Goal: Task Accomplishment & Management: Use online tool/utility

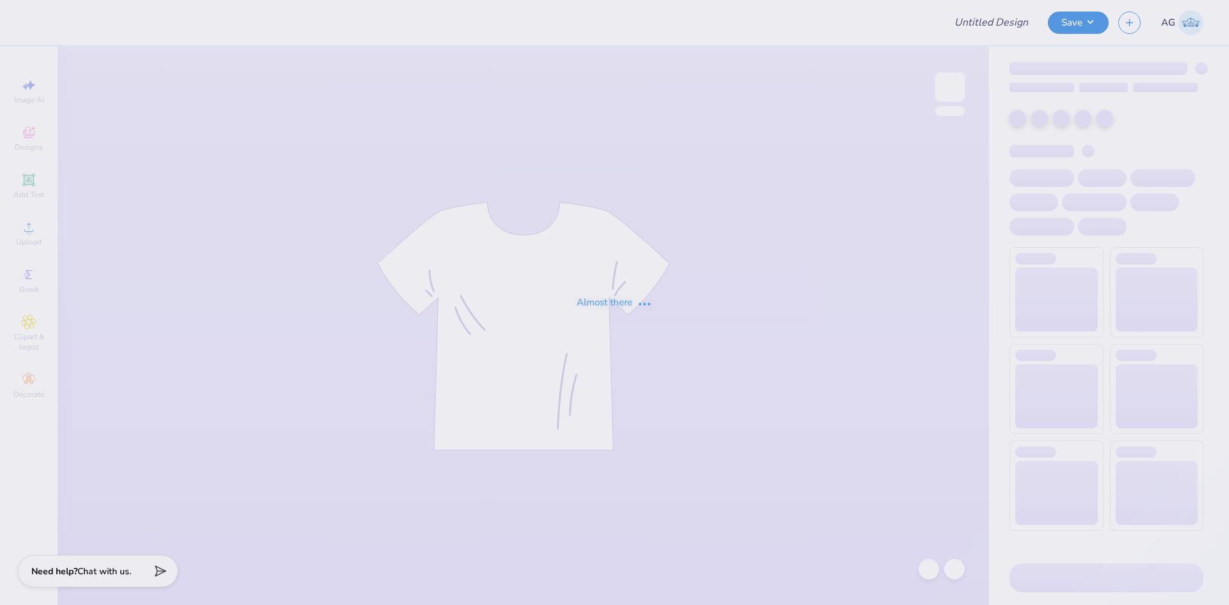
type input "Theta Tau Sweatshirts"
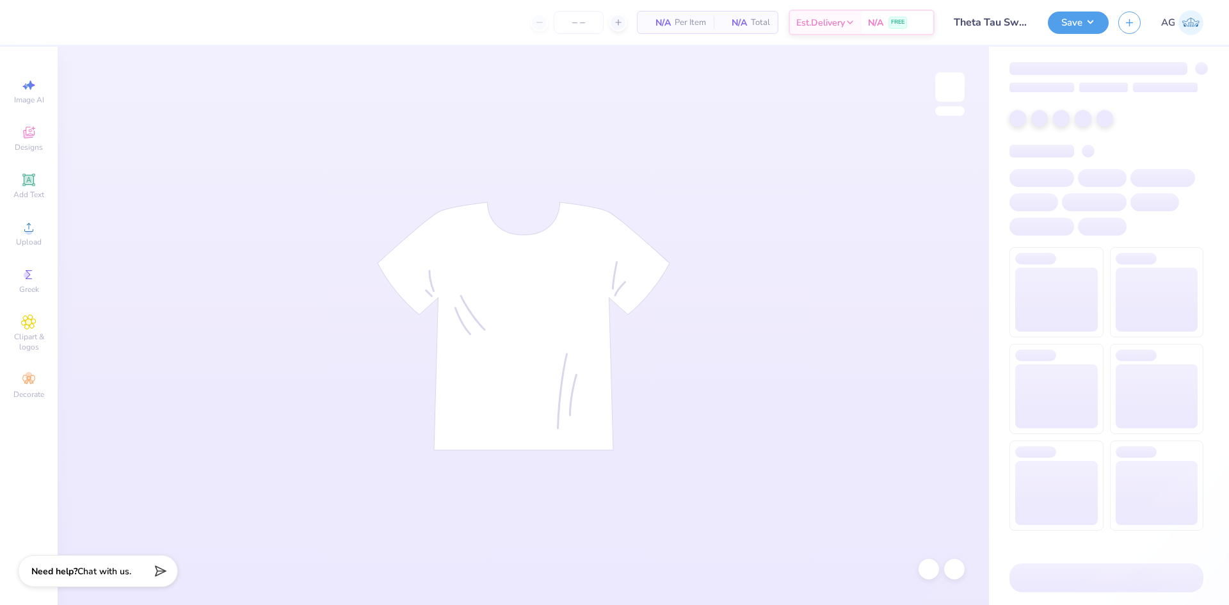
type input "50"
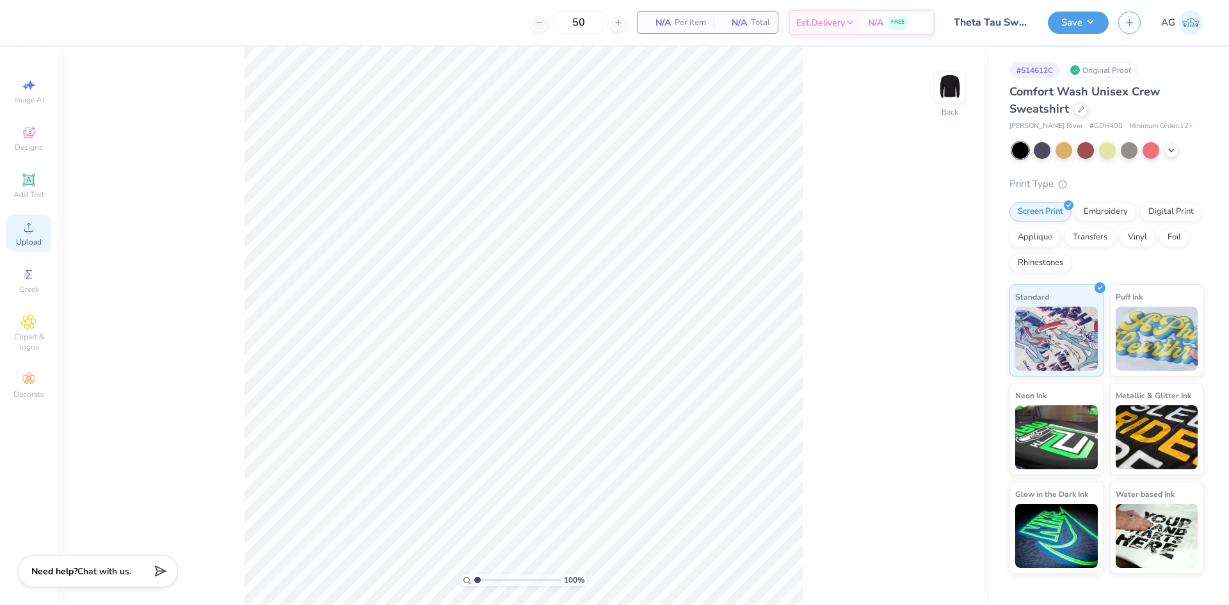
click at [31, 227] on icon at bounding box center [28, 227] width 15 height 15
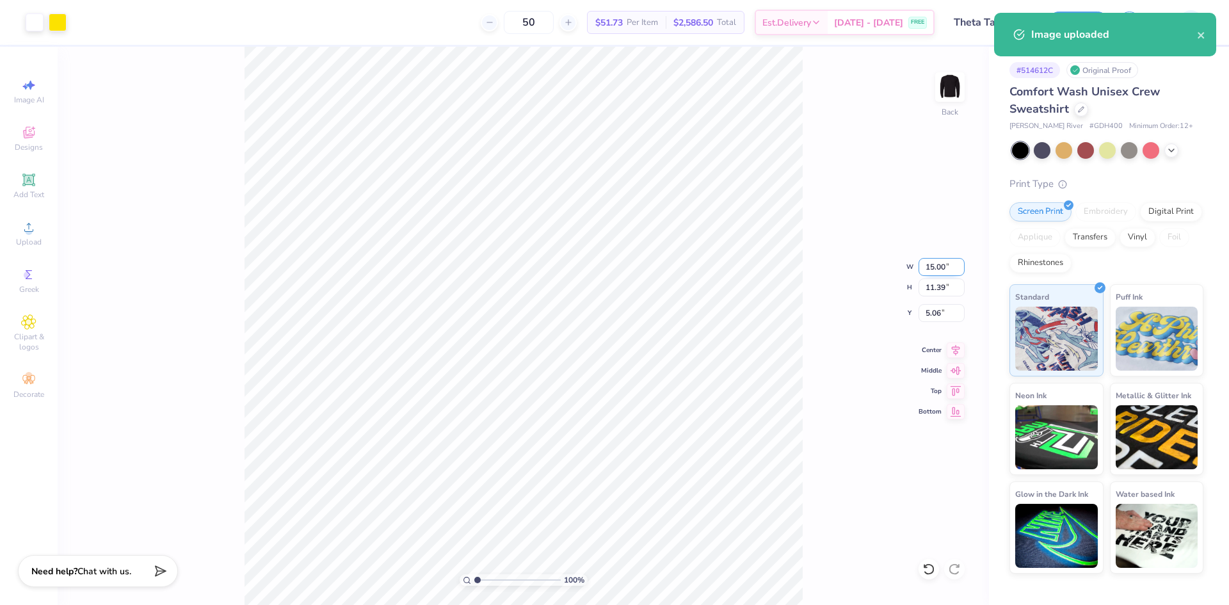
click at [931, 275] on input "15.00" at bounding box center [941, 267] width 46 height 18
type input "11.00"
type input "8.35"
click at [936, 314] on input "6.57" at bounding box center [941, 313] width 46 height 18
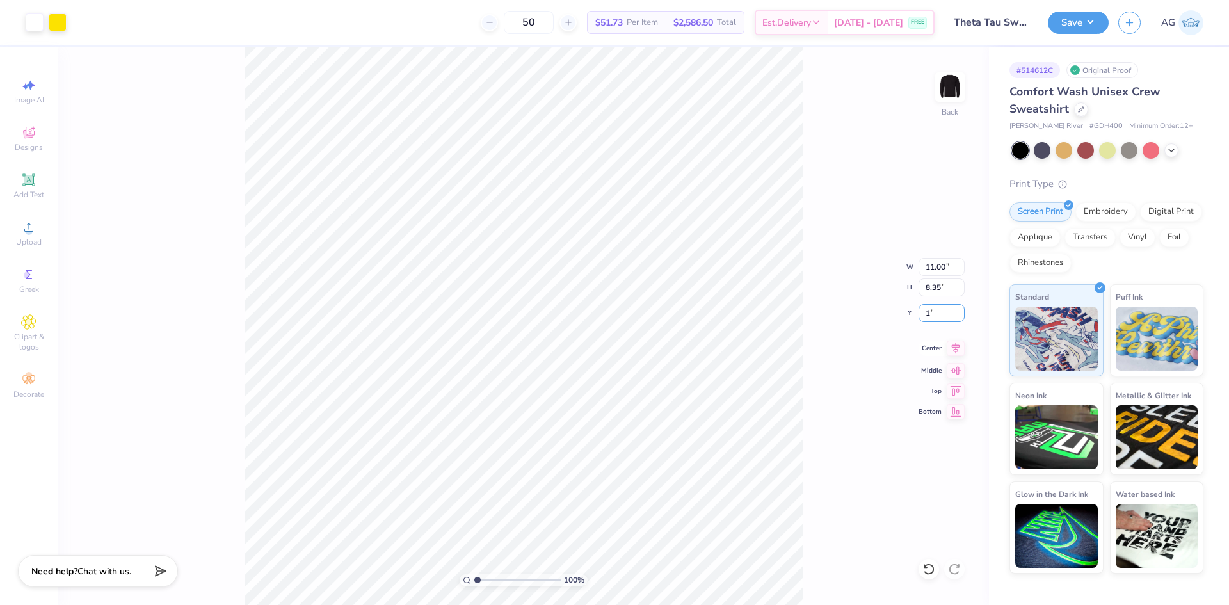
type input "1.00"
click at [950, 352] on icon at bounding box center [956, 347] width 18 height 15
click at [916, 269] on div "100 % Back W 11.00 11.00 " H 8.35 8.35 " Y 1.00 1.00 " Center Middle Top Bottom" at bounding box center [523, 326] width 931 height 558
click at [925, 264] on div "100 % Back" at bounding box center [523, 326] width 931 height 558
click at [944, 269] on input "11.00" at bounding box center [941, 267] width 46 height 18
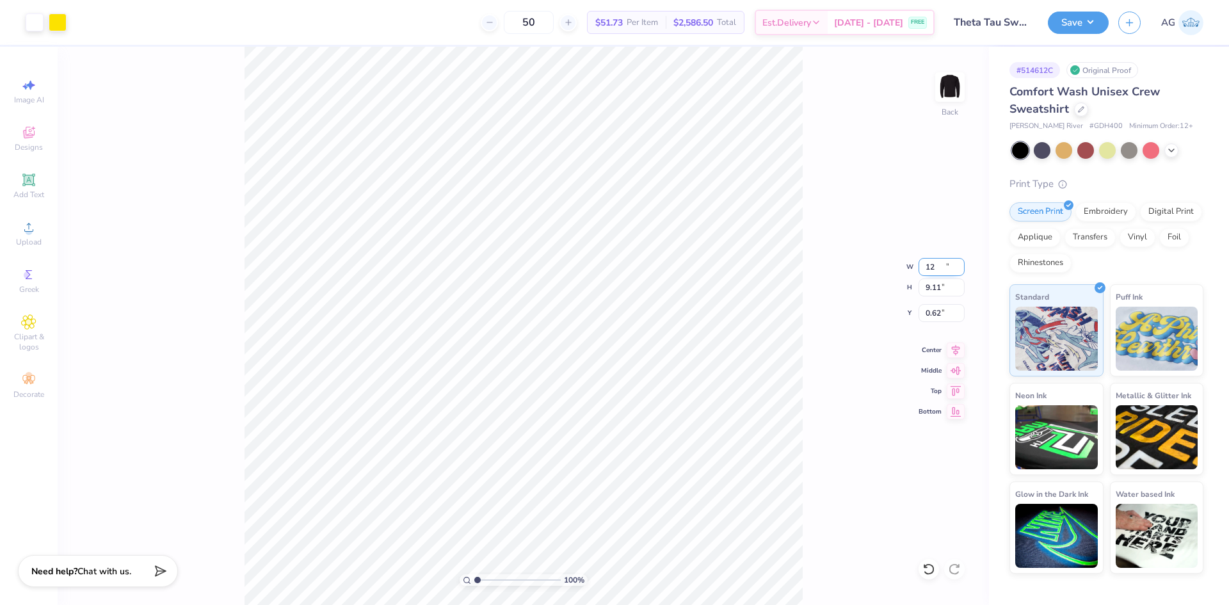
type input "12.00"
type input "9.11"
click at [940, 305] on input "0.62" at bounding box center [941, 313] width 46 height 18
type input "1.00"
click at [959, 351] on icon at bounding box center [956, 347] width 18 height 15
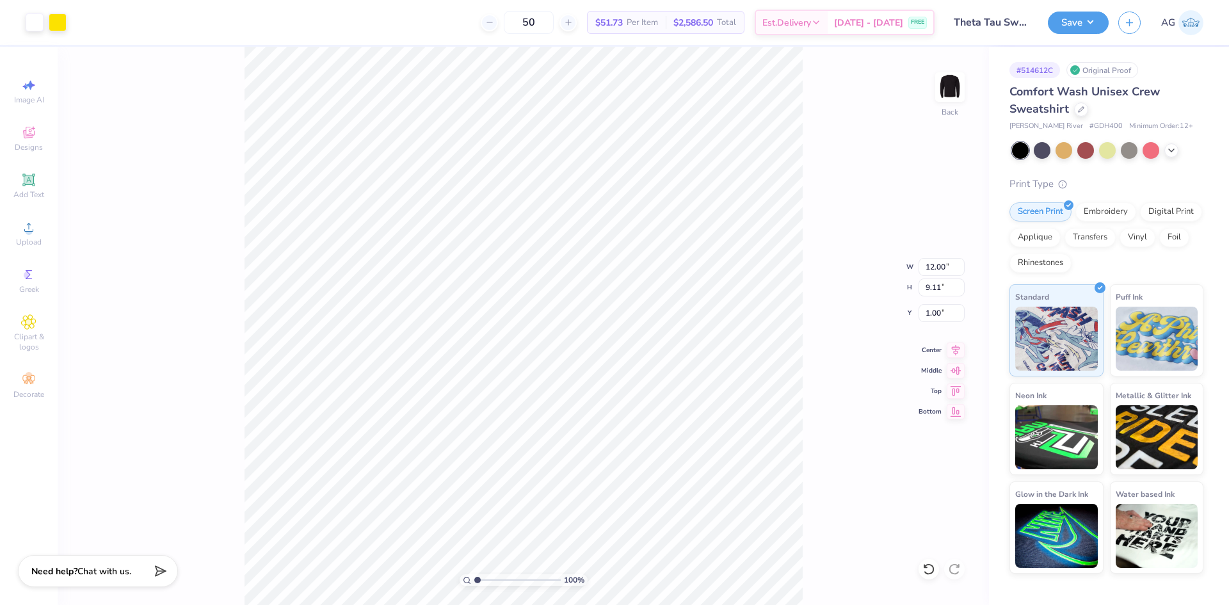
type input "0.92"
click at [1067, 20] on button "Save" at bounding box center [1078, 21] width 61 height 22
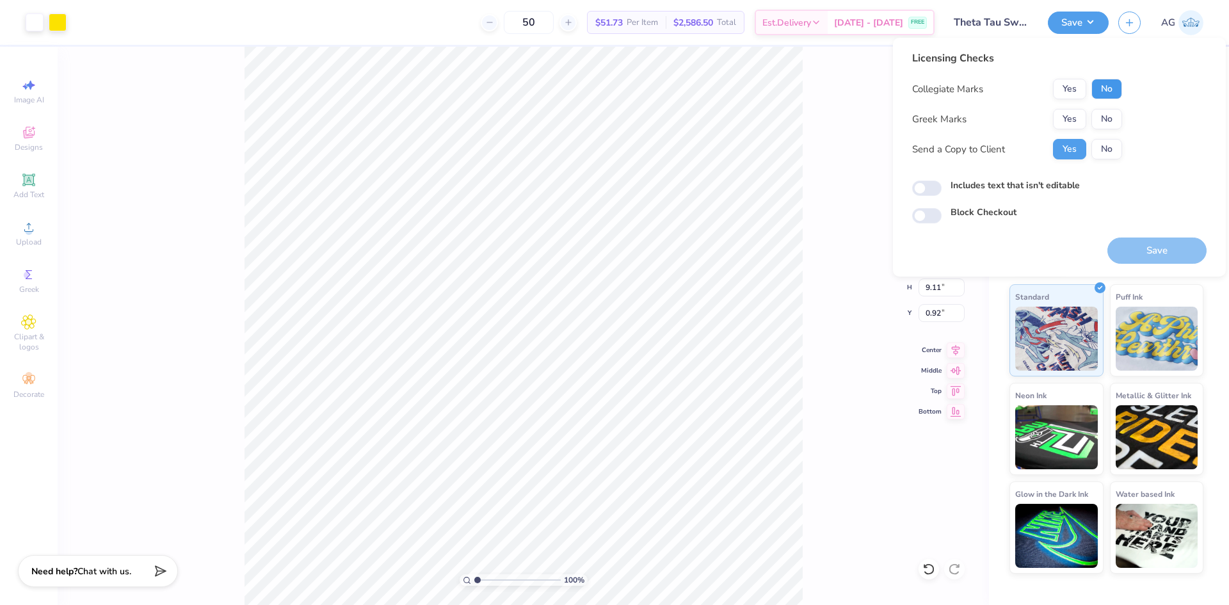
click at [1101, 93] on button "No" at bounding box center [1106, 89] width 31 height 20
click at [1078, 114] on button "Yes" at bounding box center [1069, 119] width 33 height 20
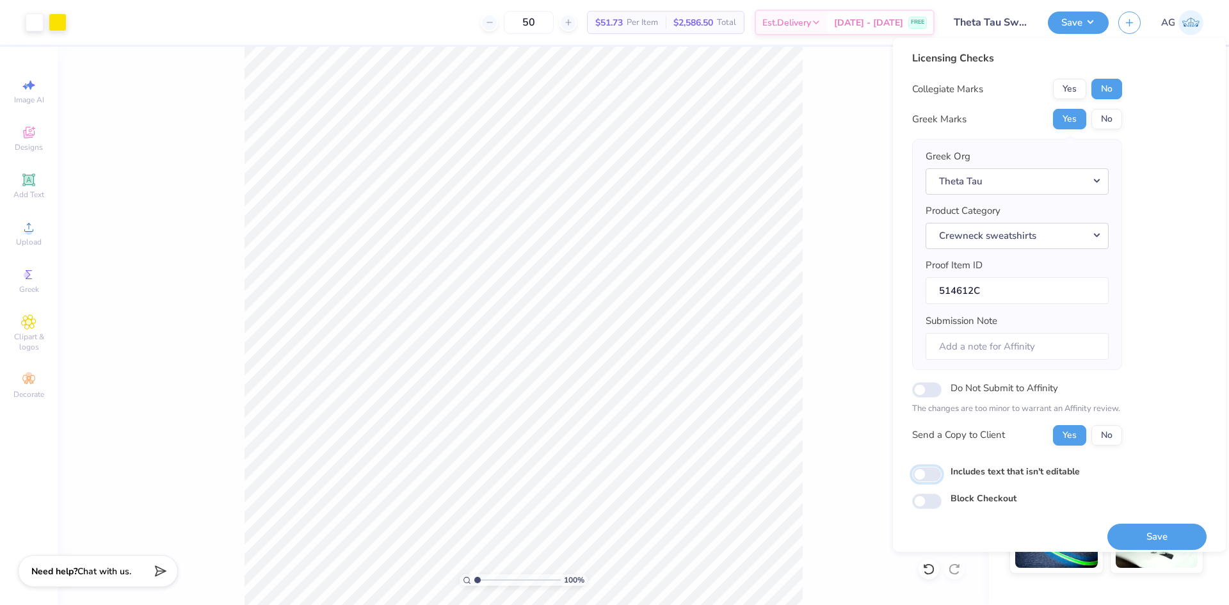
click at [933, 472] on input "Includes text that isn't editable" at bounding box center [926, 474] width 29 height 15
checkbox input "true"
click at [1170, 547] on button "Save" at bounding box center [1156, 537] width 99 height 26
click at [1170, 545] on div "Saving..." at bounding box center [1156, 537] width 99 height 26
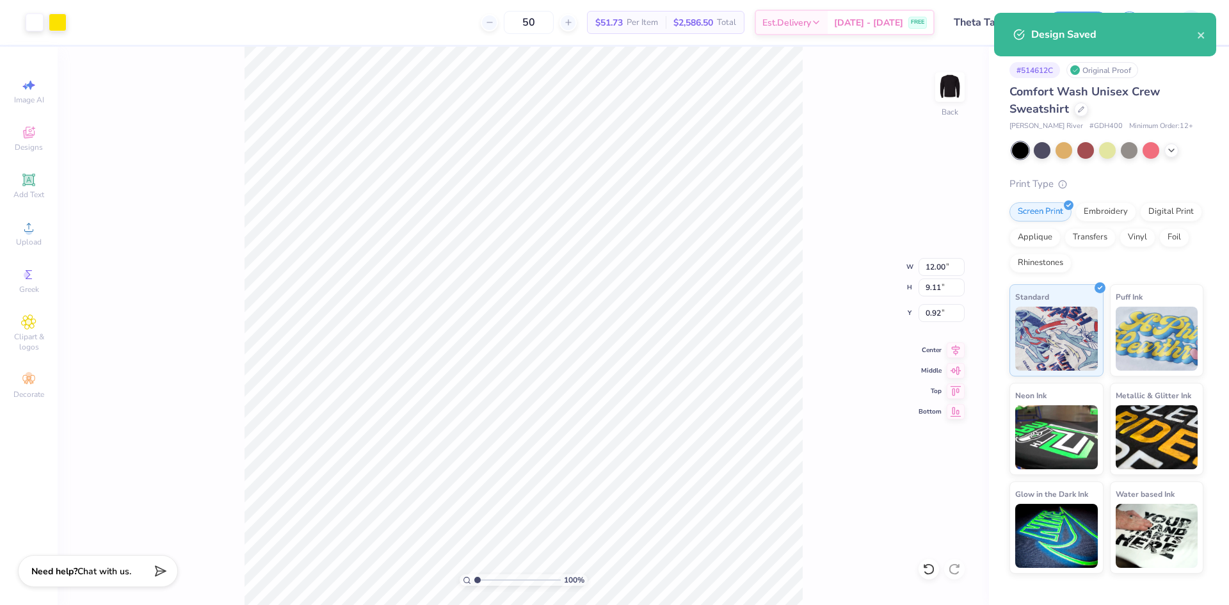
click at [862, 109] on div "100 % Back W 12.00 12.00 " H 9.11 9.11 " Y 0.92 0.92 " Center Middle Top Bottom" at bounding box center [523, 326] width 931 height 558
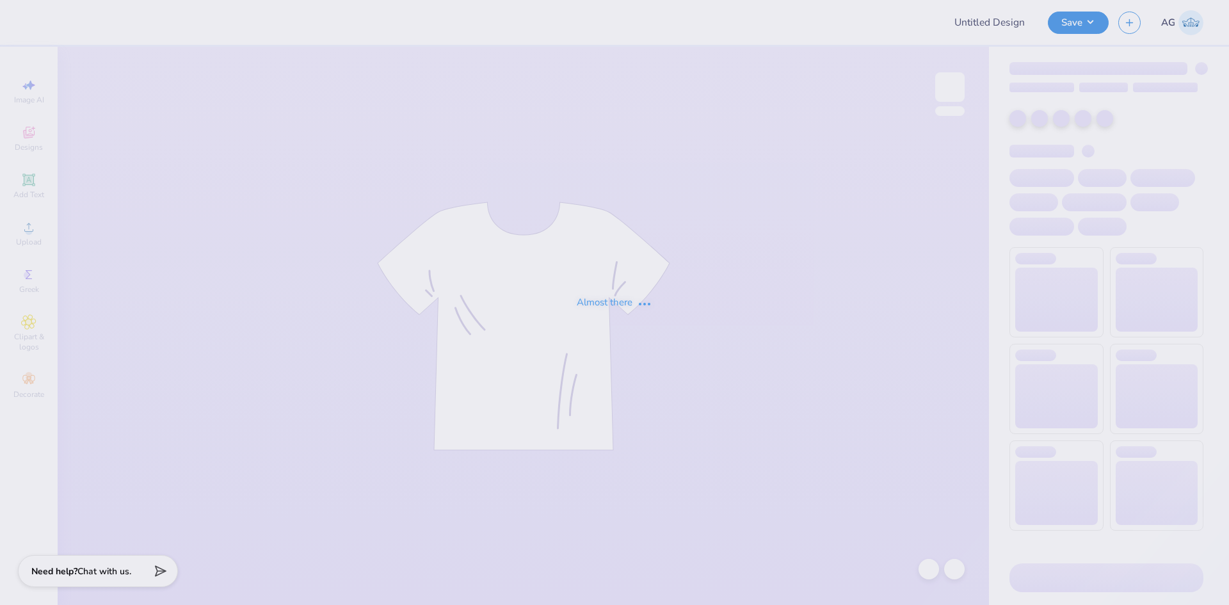
type input "Shirts for Lydia"
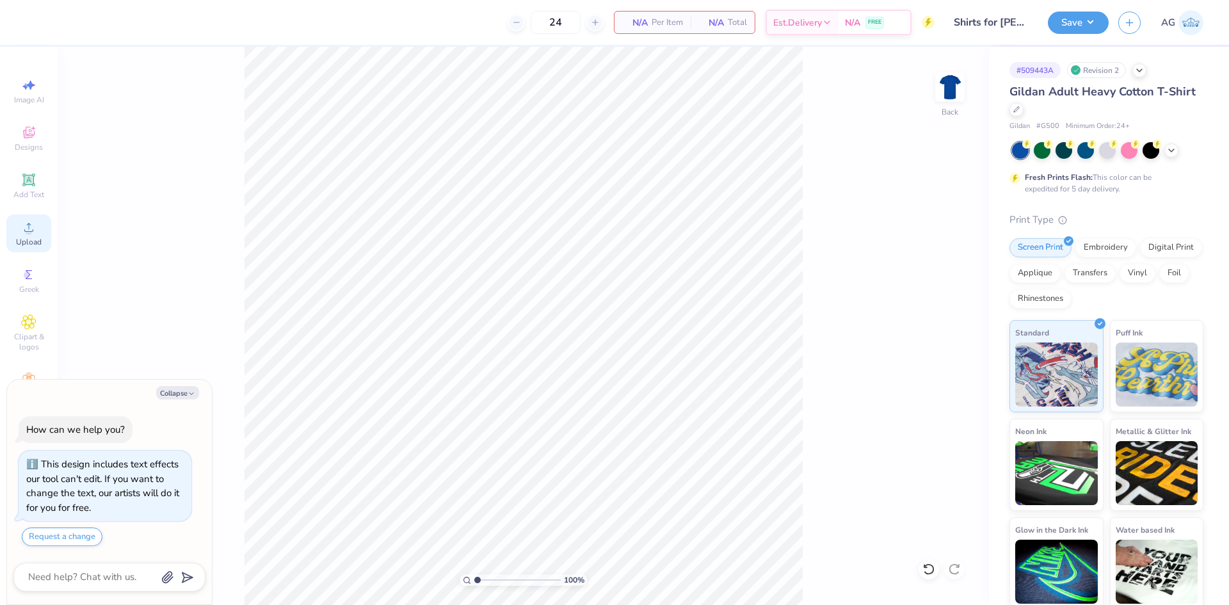
click at [34, 239] on span "Upload" at bounding box center [29, 242] width 26 height 10
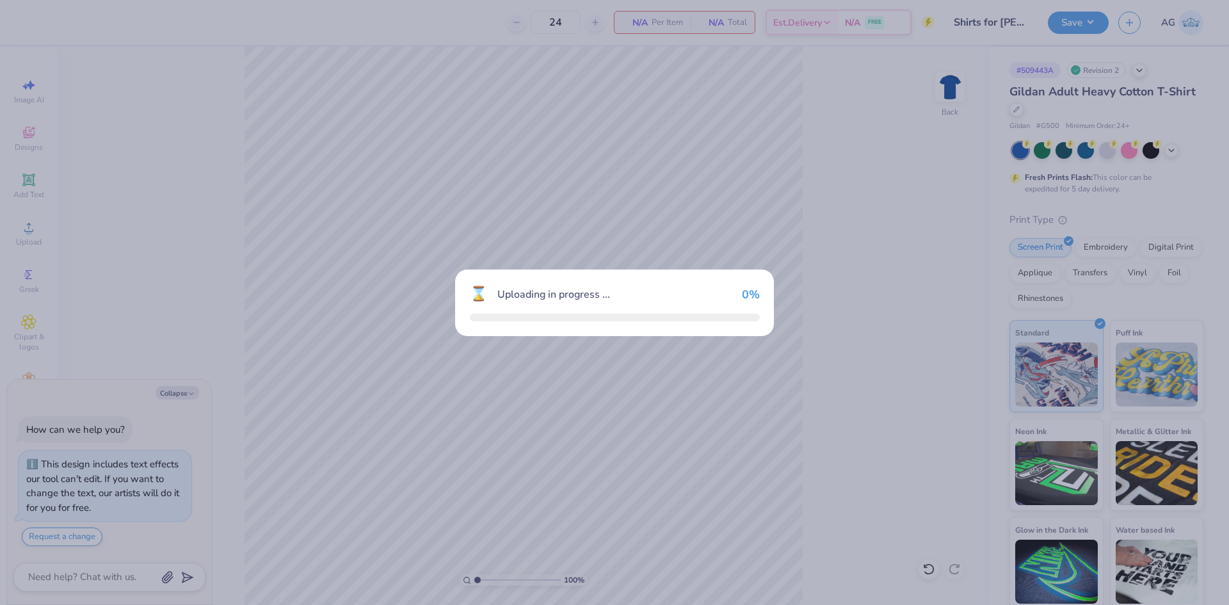
type textarea "x"
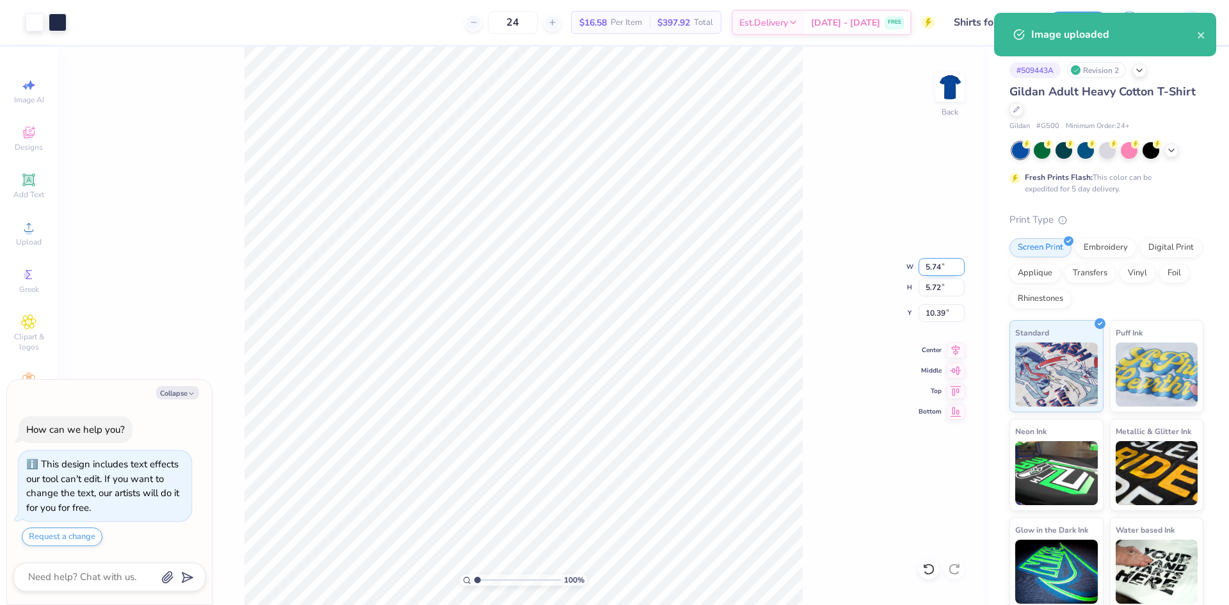
click at [927, 268] on input "5.74" at bounding box center [941, 267] width 46 height 18
type input "9"
type textarea "x"
type input "9.00"
type input "8.98"
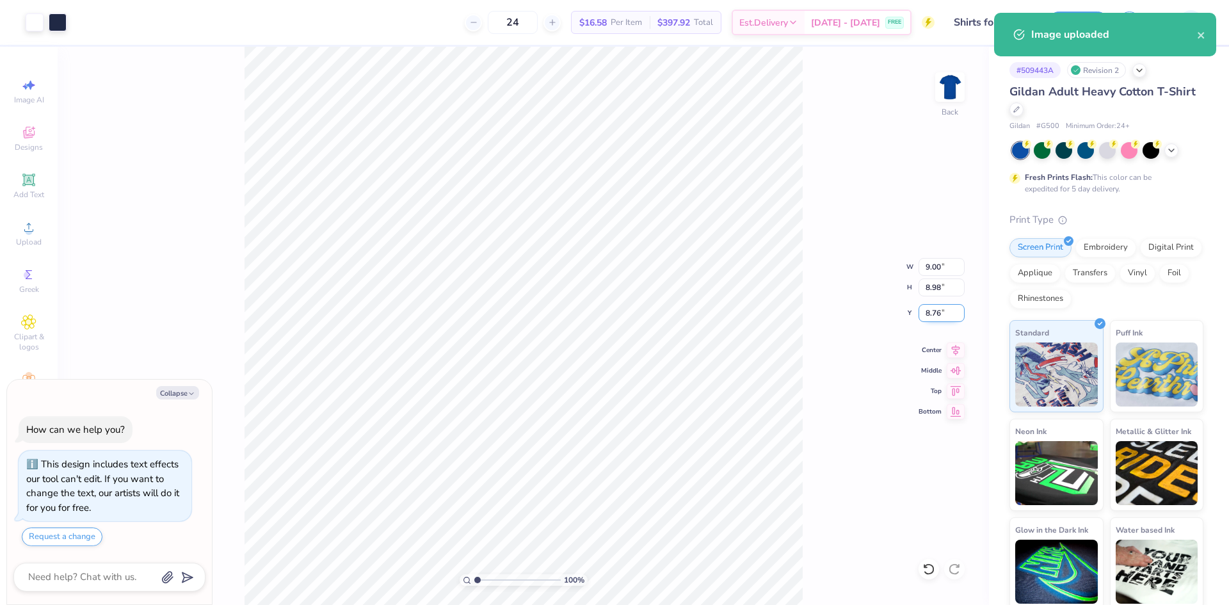
click at [945, 312] on input "8.76" at bounding box center [941, 313] width 46 height 18
type input "3"
type textarea "x"
type input "3.00"
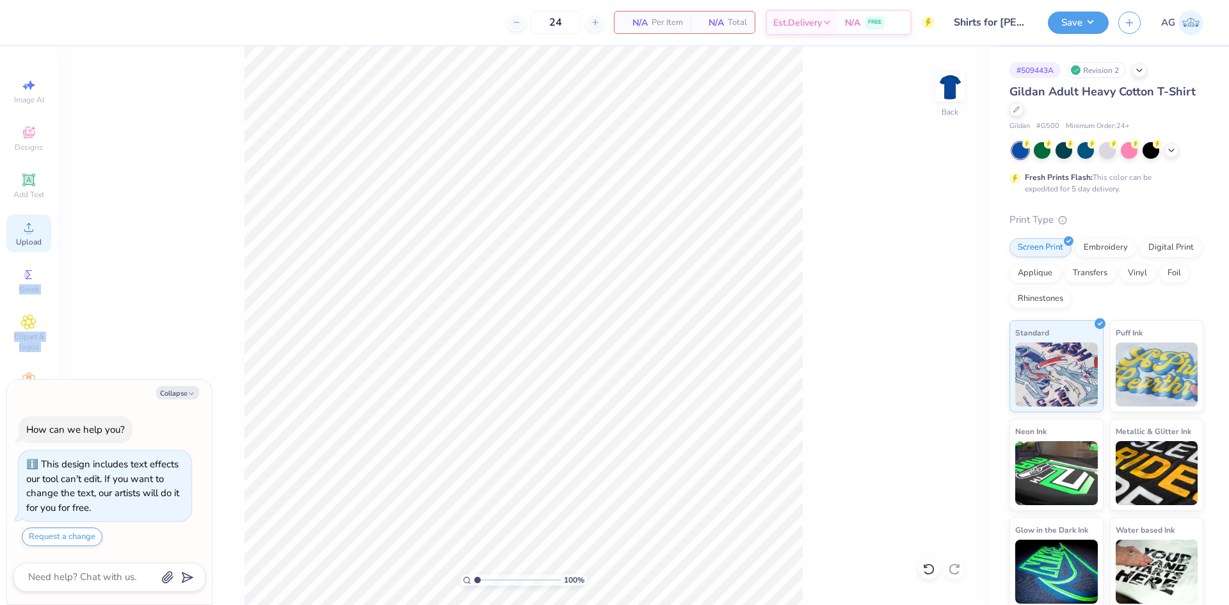
drag, startPoint x: 26, startPoint y: 271, endPoint x: 49, endPoint y: 237, distance: 41.4
click at [54, 237] on div "Image AI Designs Add Text Upload Greek Clipart & logos Decorate" at bounding box center [29, 326] width 58 height 558
click at [25, 237] on span "Upload" at bounding box center [29, 242] width 26 height 10
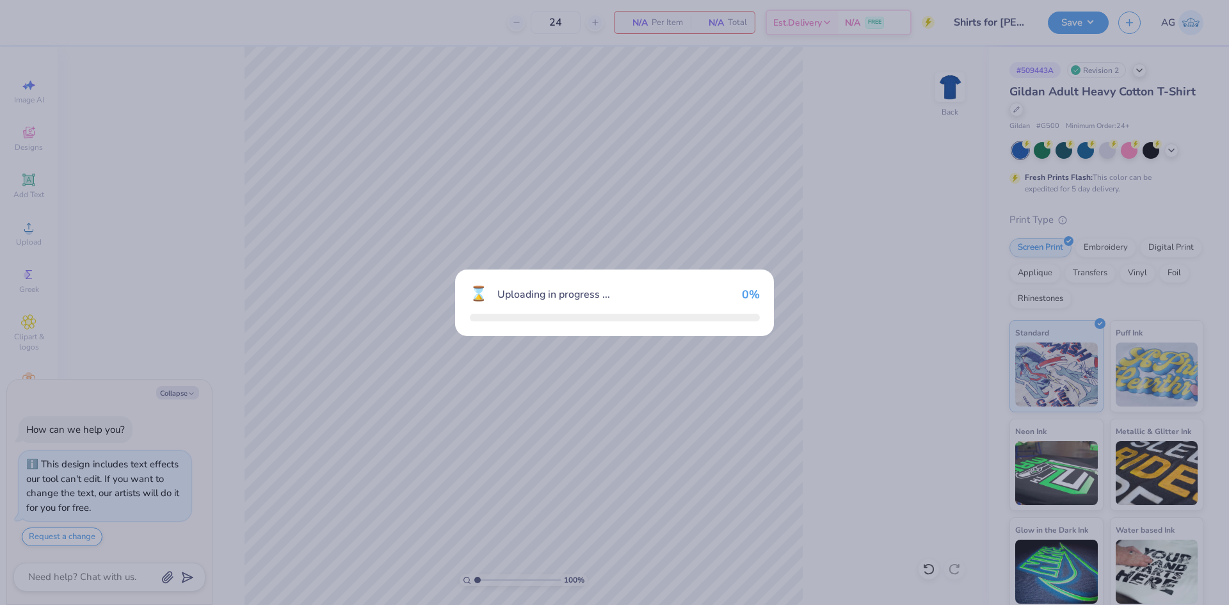
type textarea "x"
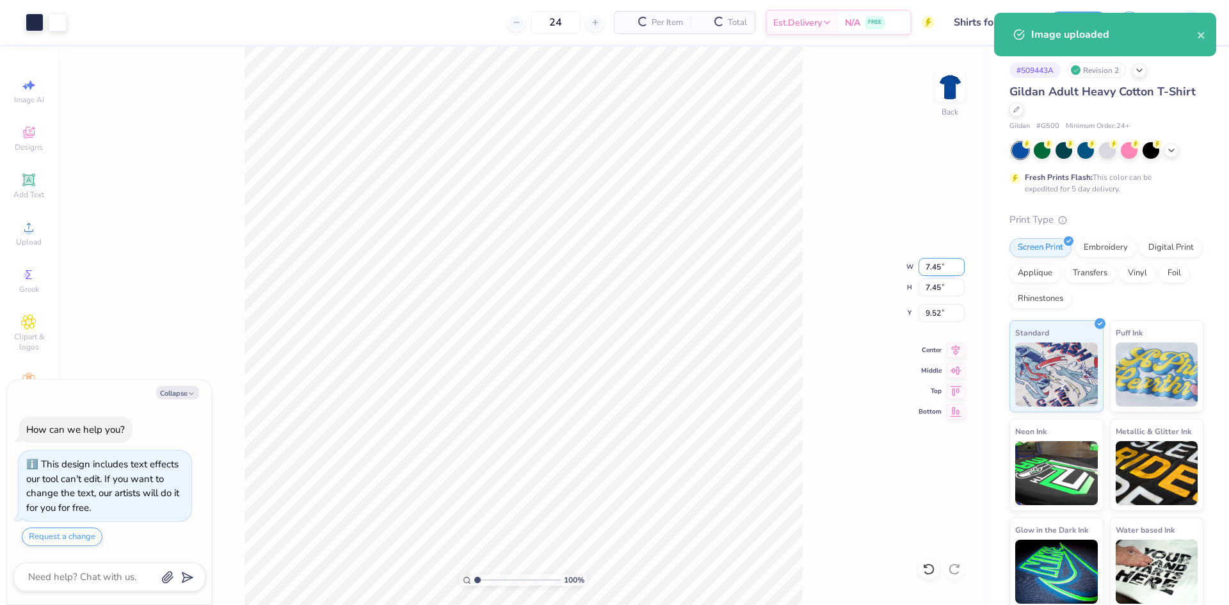
click at [925, 267] on input "7.45" at bounding box center [941, 267] width 46 height 18
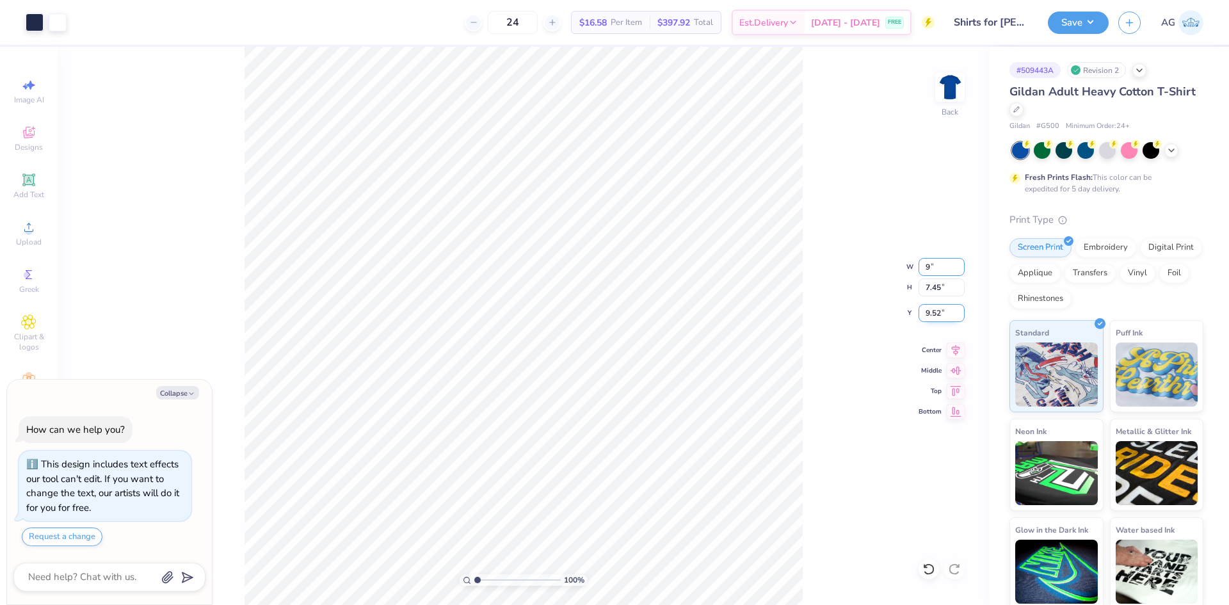
type input "9"
click at [940, 313] on input "9.52" at bounding box center [941, 313] width 46 height 18
type textarea "x"
type input "9.00"
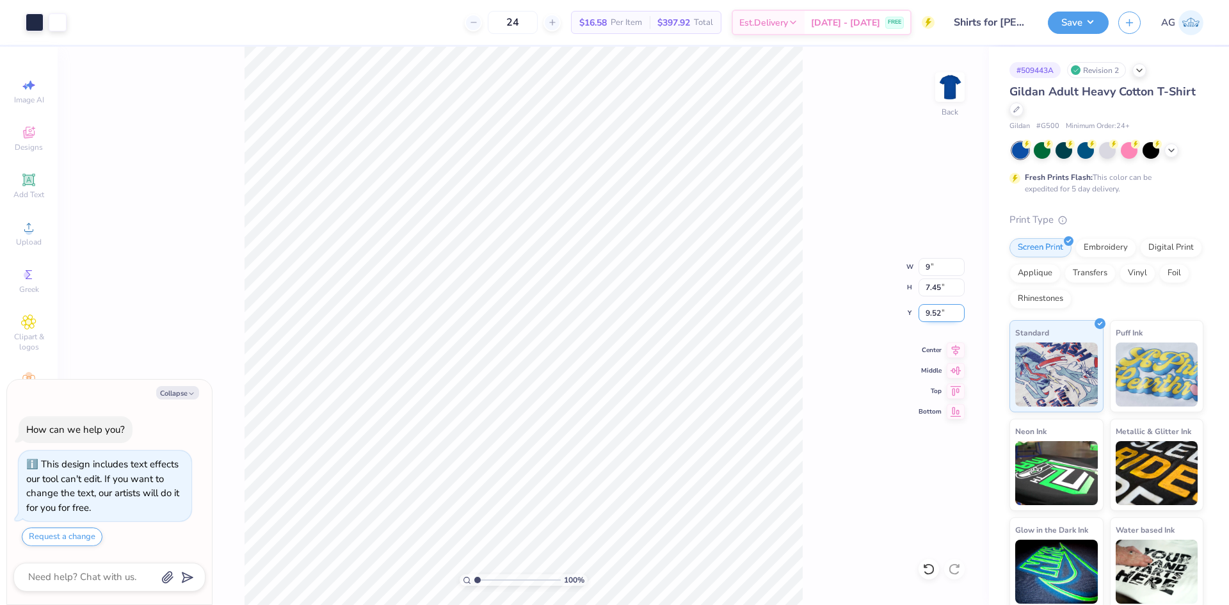
type input "8.75"
click at [922, 303] on div "100 % Back W 9.00 9.00 " H 9.00 9.00 " Y 8.75 8.75 " Center Middle Top Bottom" at bounding box center [523, 326] width 931 height 558
type textarea "x"
click at [923, 314] on input "8.75" at bounding box center [941, 313] width 46 height 18
type input "3.00"
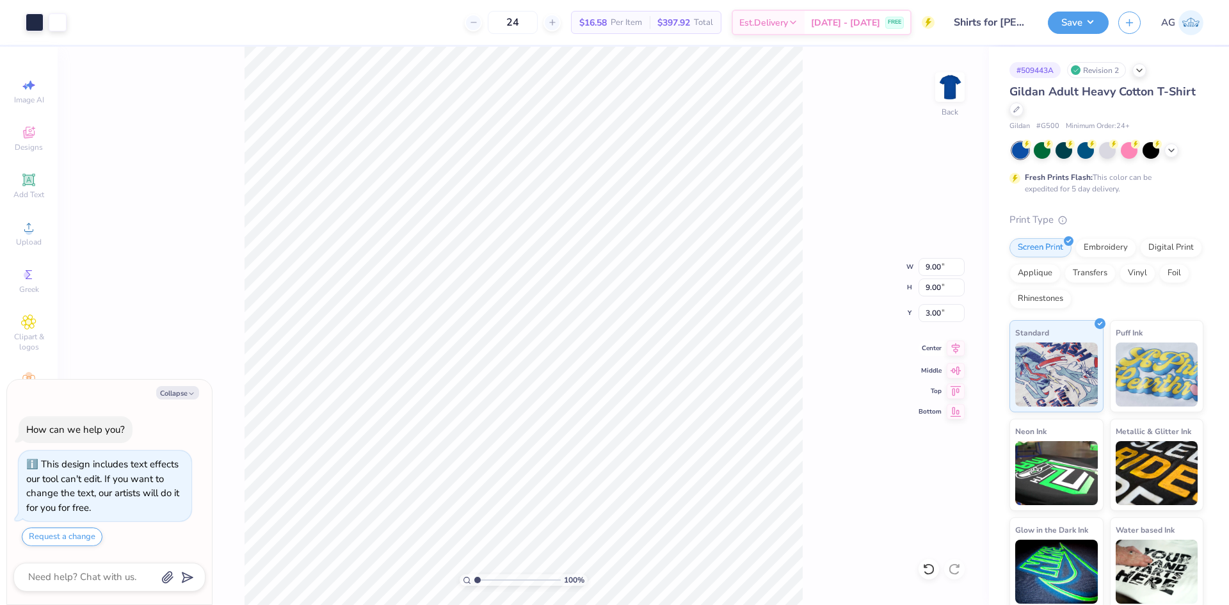
click at [955, 353] on icon at bounding box center [956, 347] width 18 height 15
click at [1078, 13] on button "Save" at bounding box center [1078, 21] width 61 height 22
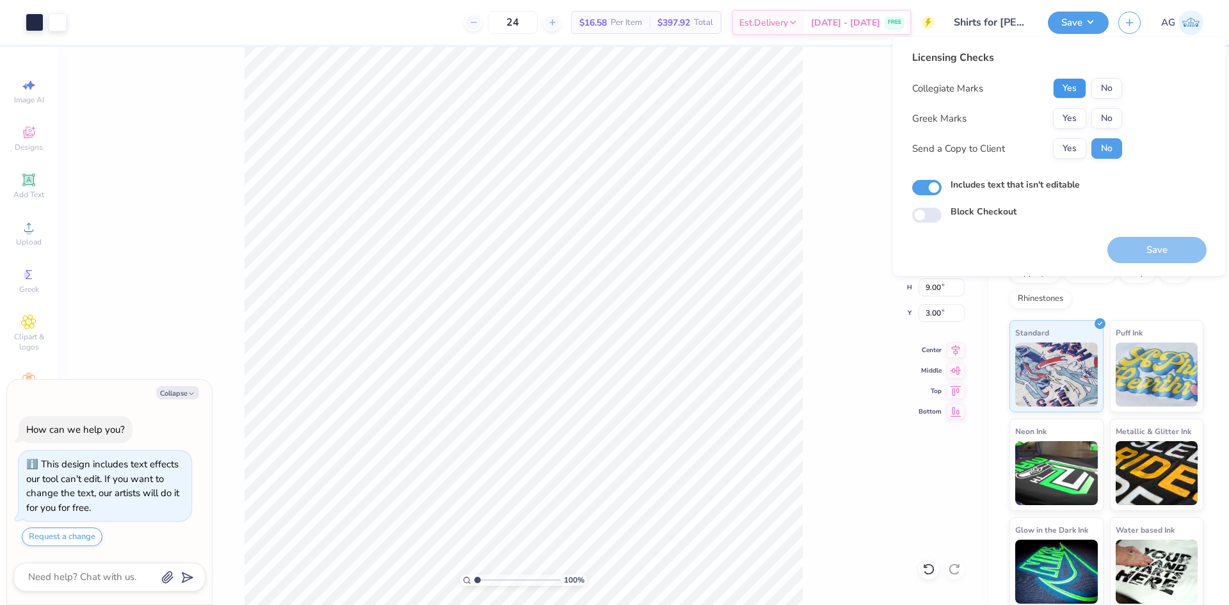
click at [1082, 92] on button "Yes" at bounding box center [1069, 88] width 33 height 20
click at [1119, 116] on button "No" at bounding box center [1106, 118] width 31 height 20
click at [1167, 248] on button "Save" at bounding box center [1156, 250] width 99 height 26
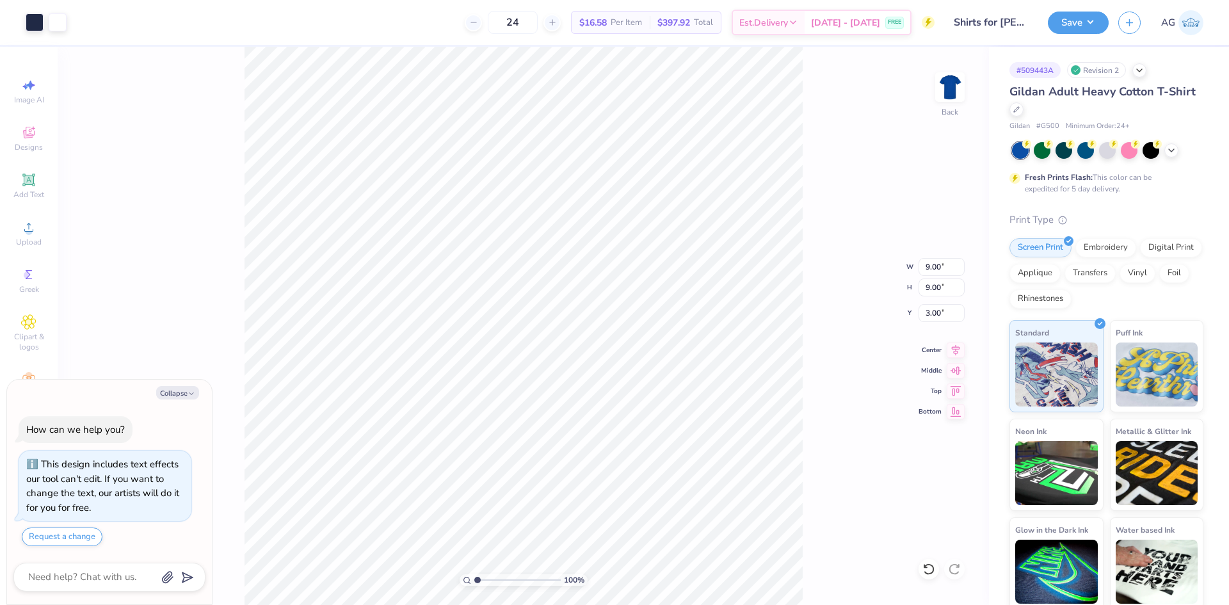
type textarea "x"
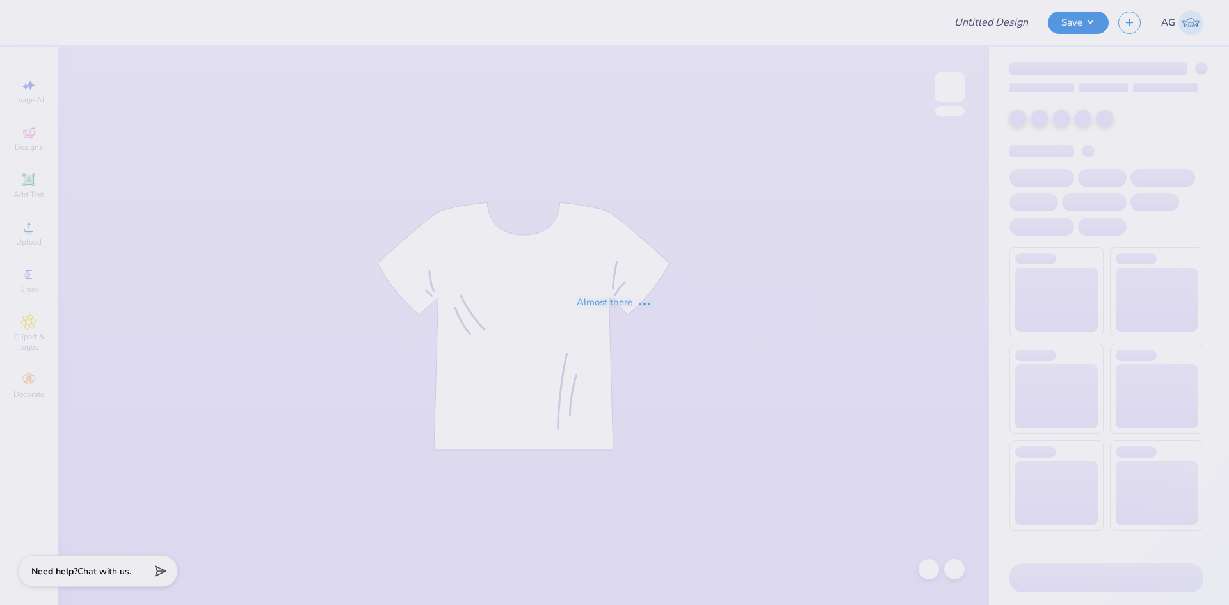
type input "Fall Shirts"
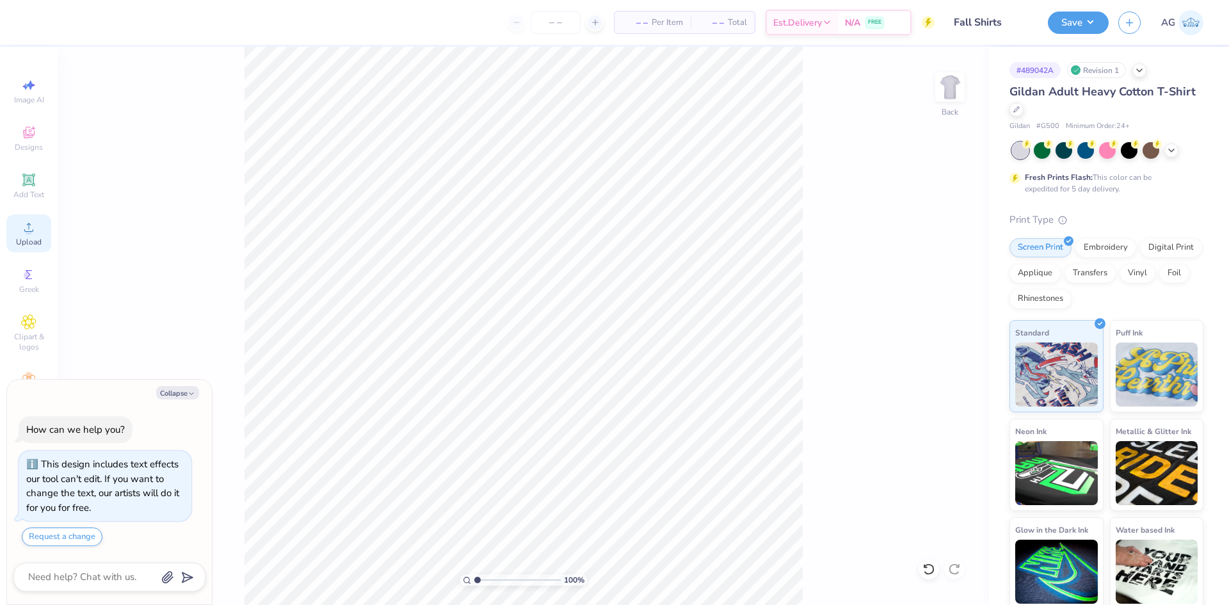
click at [30, 246] on span "Upload" at bounding box center [29, 242] width 26 height 10
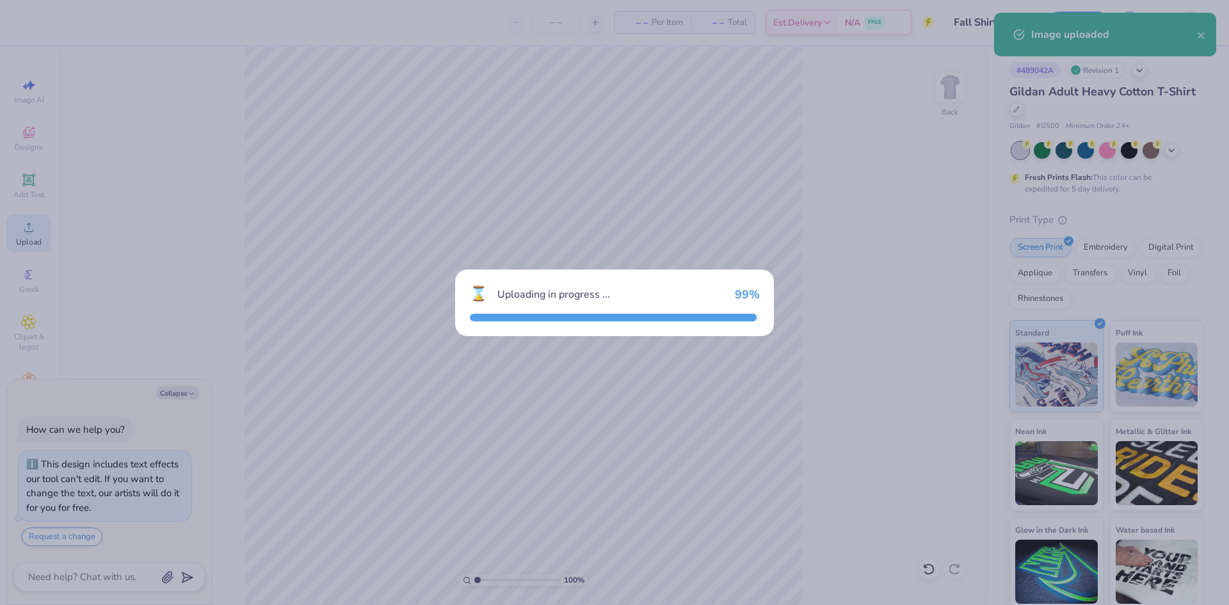
type textarea "x"
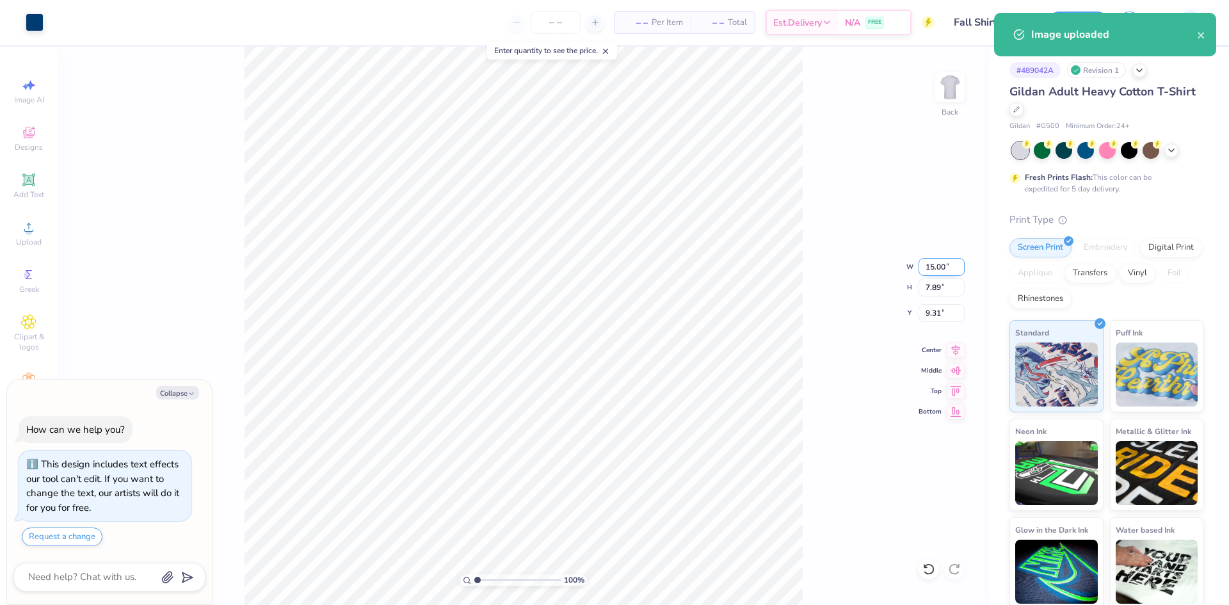
click at [922, 264] on input "15.00" at bounding box center [941, 267] width 46 height 18
type input "10"
type textarea "x"
type input "10.00"
type input "5.26"
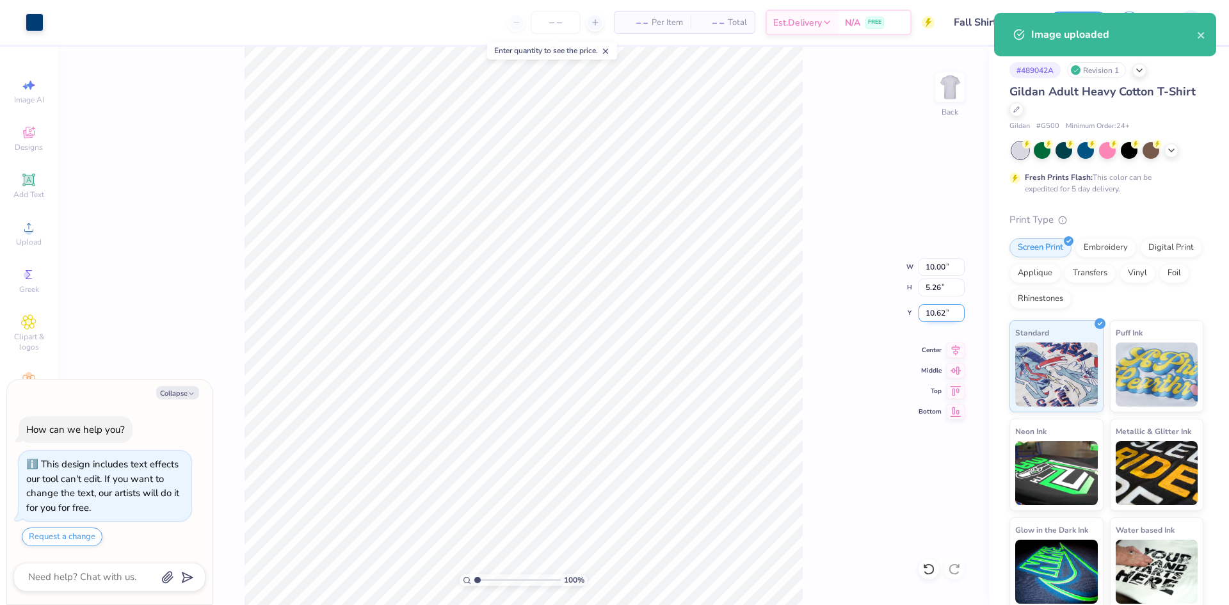
click at [941, 308] on input "10.62" at bounding box center [941, 313] width 46 height 18
type input "3"
type textarea "x"
type input "3.00"
click at [1205, 31] on div "Image uploaded" at bounding box center [1105, 35] width 222 height 44
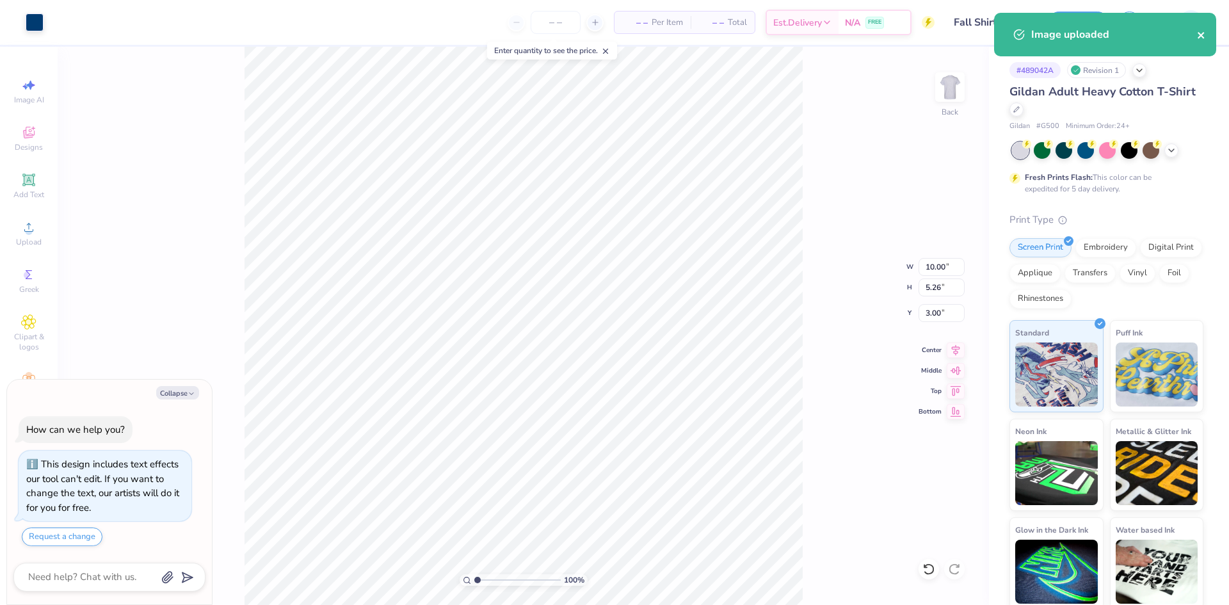
click at [1199, 35] on icon "close" at bounding box center [1201, 35] width 9 height 10
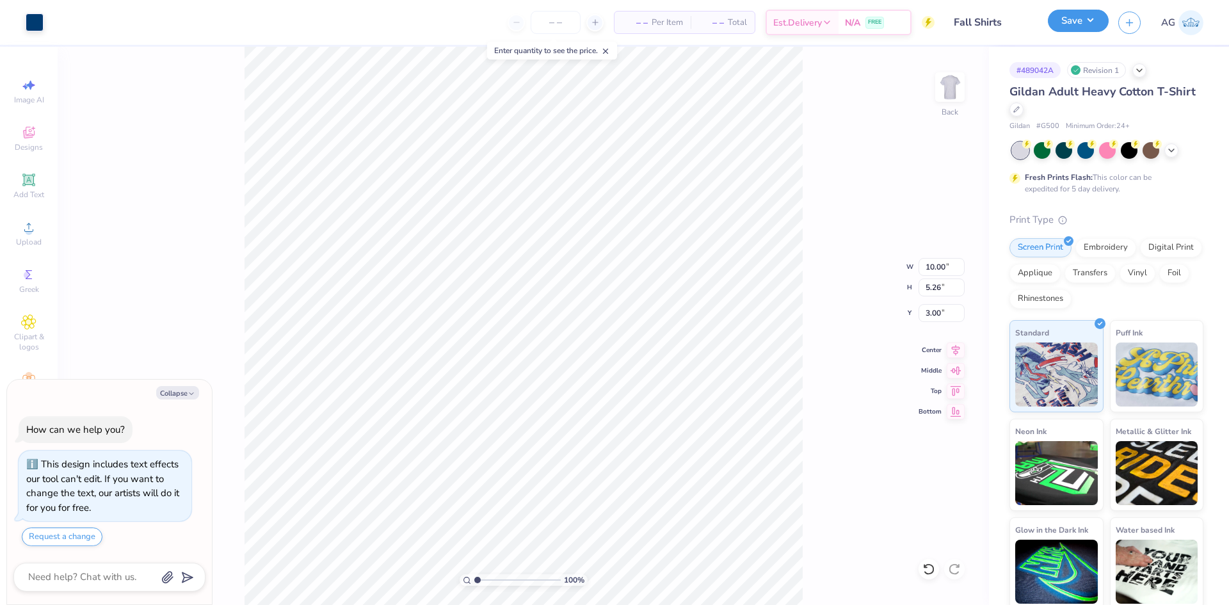
click at [1075, 24] on button "Save" at bounding box center [1078, 21] width 61 height 22
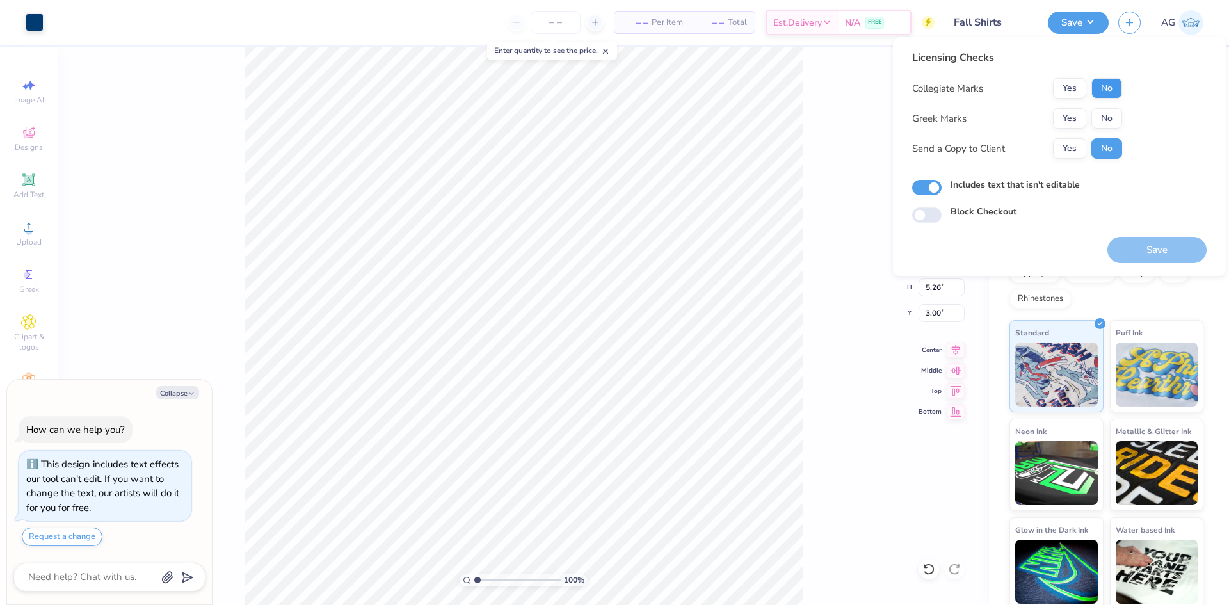
click at [1110, 77] on div "Licensing Checks Collegiate Marks Yes No Greek Marks Yes No Send a Copy to Clie…" at bounding box center [1017, 109] width 210 height 118
click at [1077, 88] on button "Yes" at bounding box center [1069, 88] width 33 height 20
click at [1109, 114] on button "No" at bounding box center [1106, 118] width 31 height 20
click at [1161, 253] on button "Save" at bounding box center [1156, 250] width 99 height 26
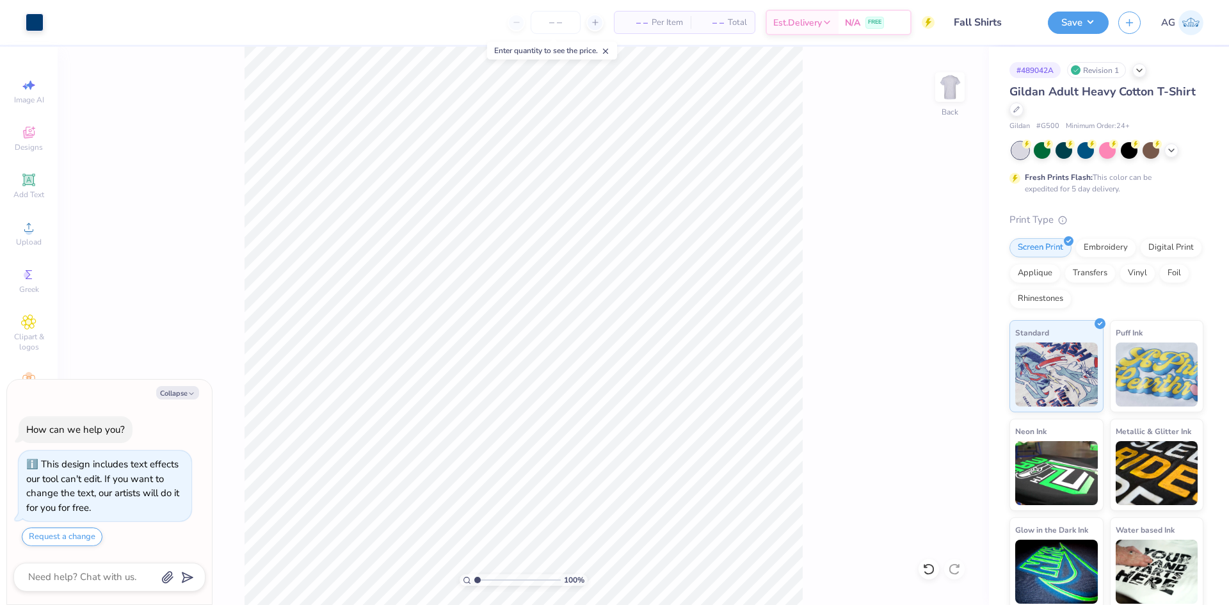
type textarea "x"
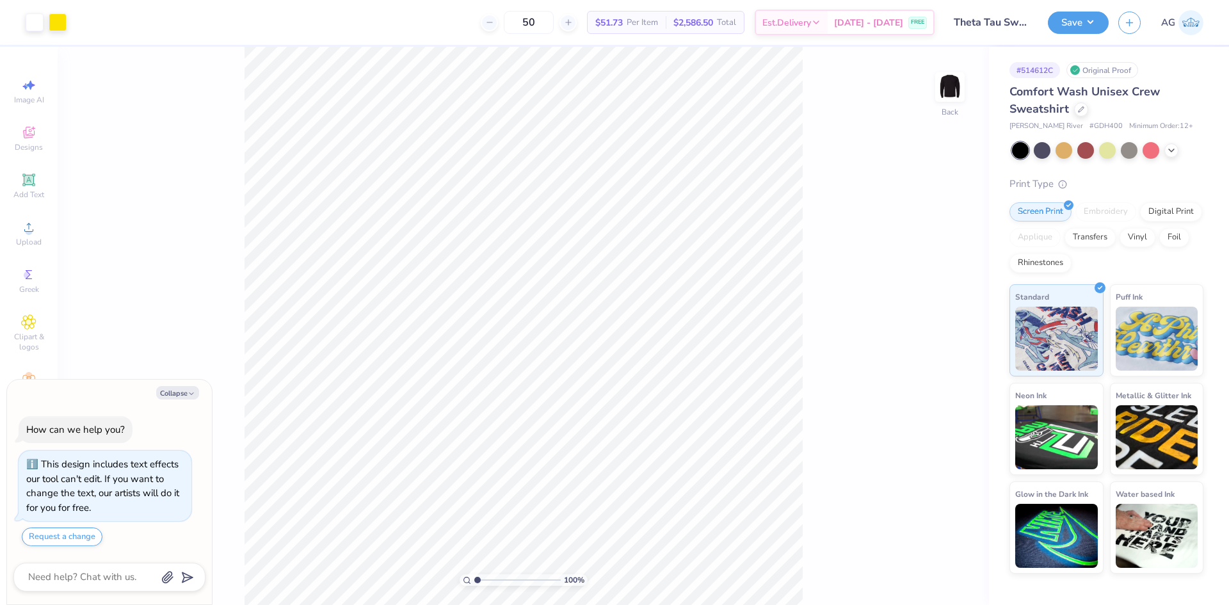
type textarea "x"
click at [938, 321] on input "0.92" at bounding box center [941, 323] width 46 height 18
type input "2"
type textarea "x"
type input "2.00"
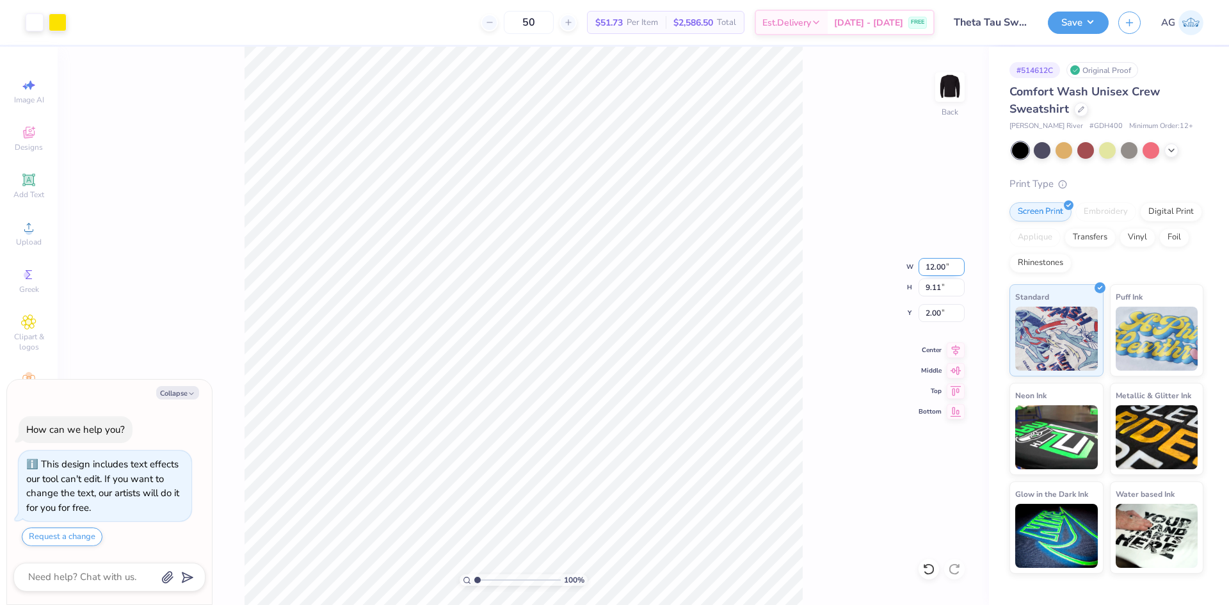
click at [941, 260] on input "12.00" at bounding box center [941, 267] width 46 height 18
type input "10"
type textarea "x"
type input "10.00"
type input "7.59"
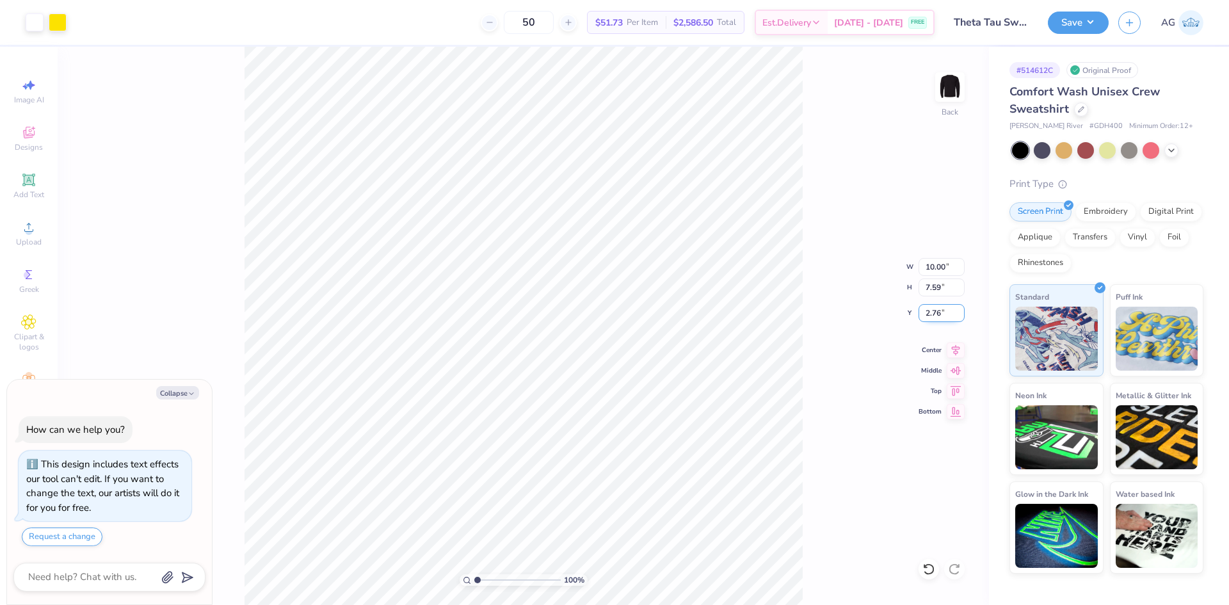
click at [941, 316] on input "2.76" at bounding box center [941, 313] width 46 height 18
type input "2.00"
type textarea "x"
type input "1.48"
click at [481, 579] on input "range" at bounding box center [517, 580] width 86 height 12
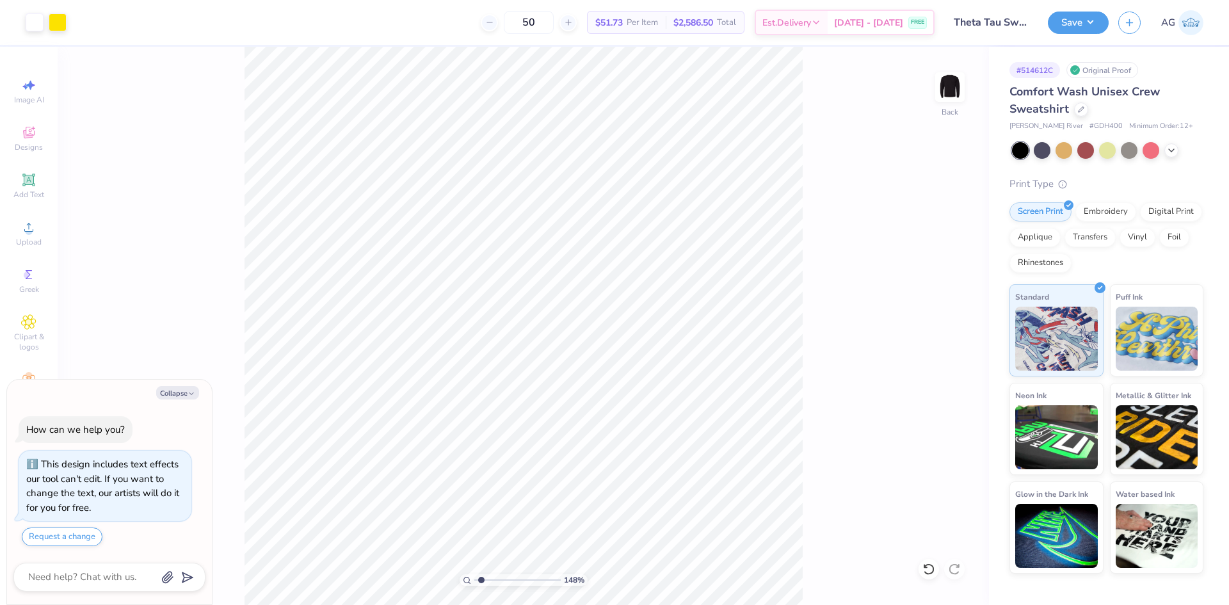
type textarea "x"
click at [933, 315] on input "2.00" at bounding box center [941, 313] width 46 height 18
type input "1.5"
type textarea "x"
type input "1.50"
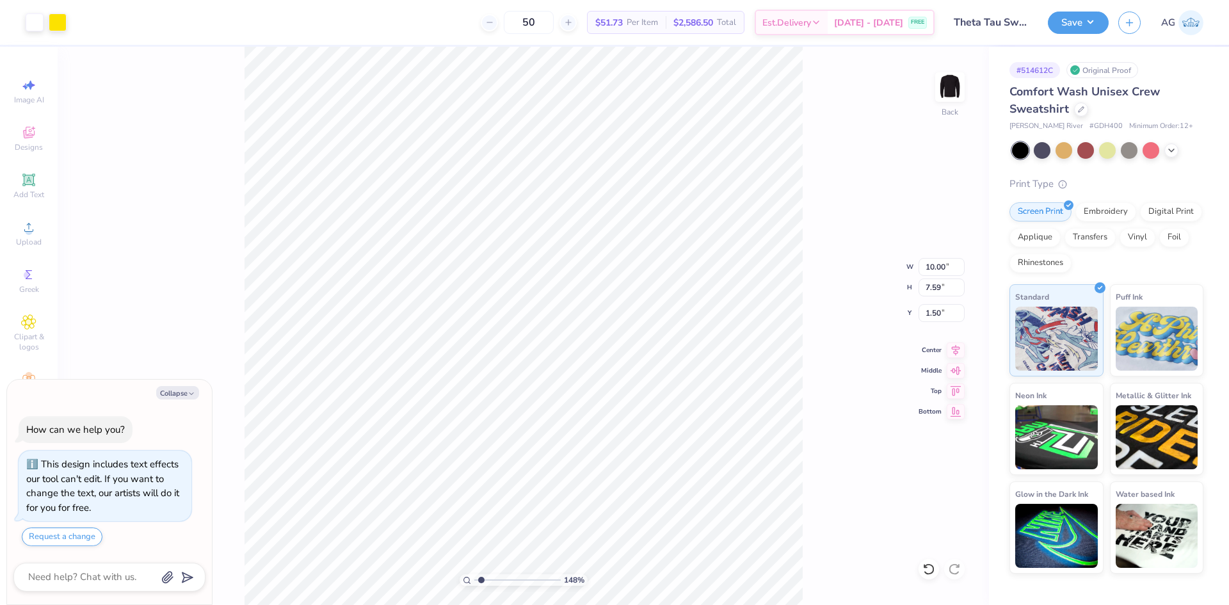
type textarea "x"
type input "1.56"
click at [1105, 17] on button "Save" at bounding box center [1078, 21] width 61 height 22
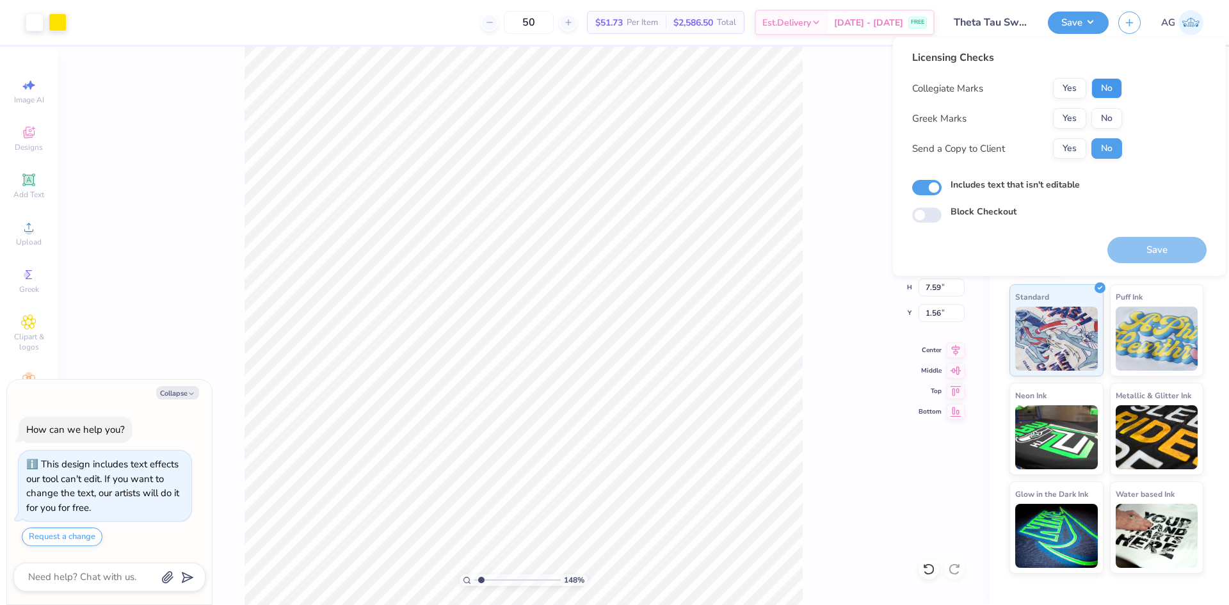
click at [1114, 86] on button "No" at bounding box center [1106, 88] width 31 height 20
click at [1082, 115] on button "Yes" at bounding box center [1069, 118] width 33 height 20
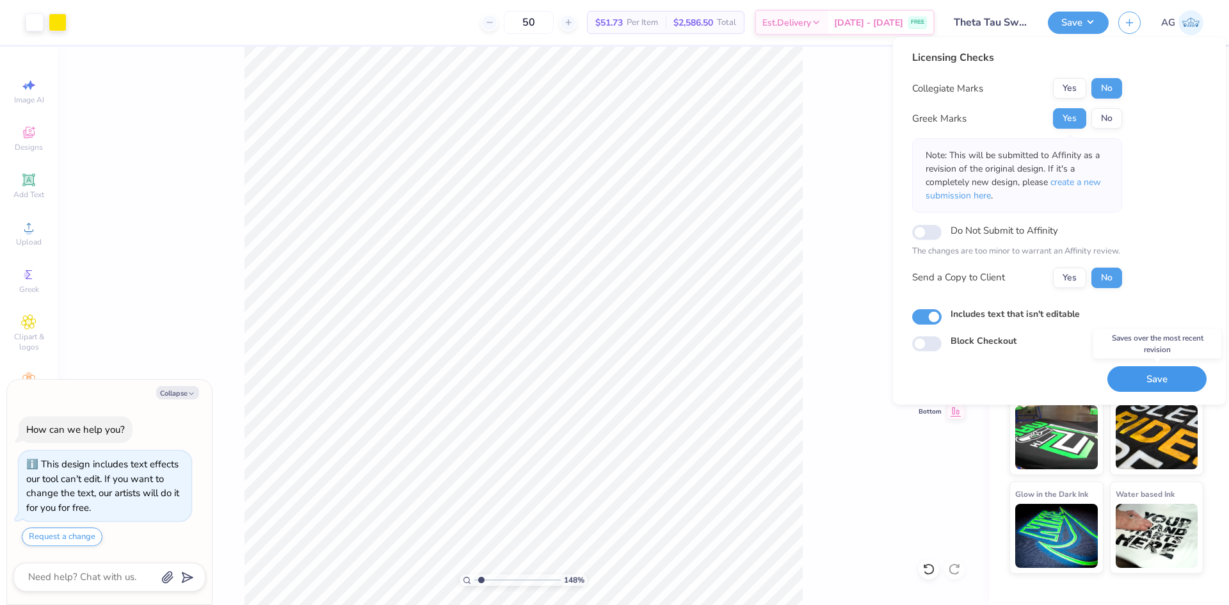
click at [1168, 375] on button "Save" at bounding box center [1156, 379] width 99 height 26
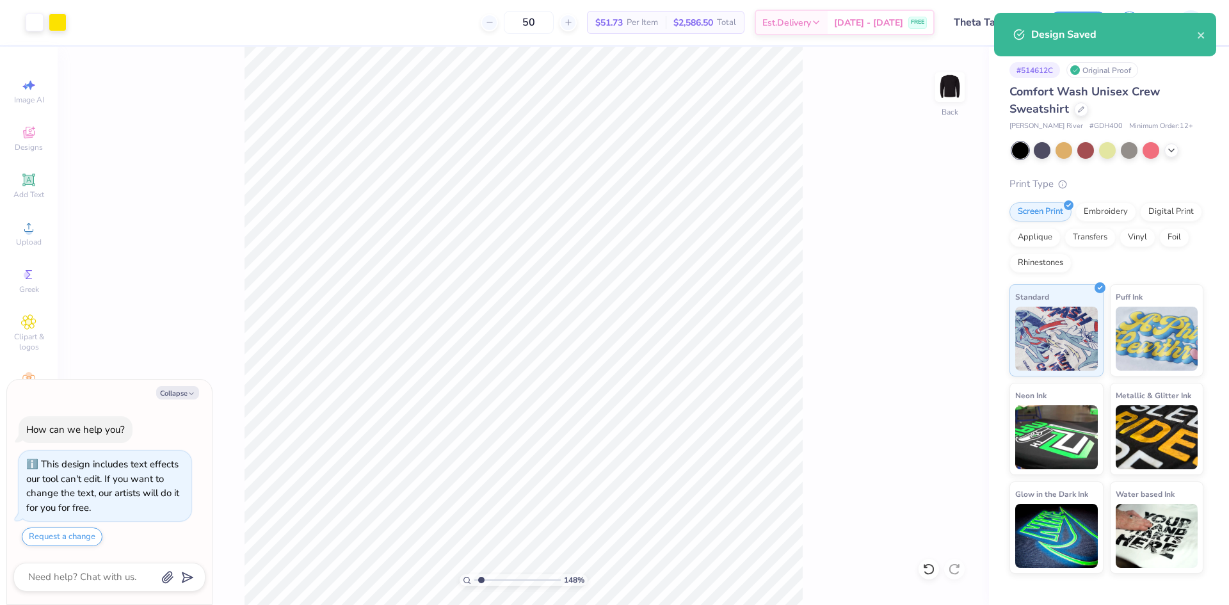
type textarea "x"
